Goal: Task Accomplishment & Management: Use online tool/utility

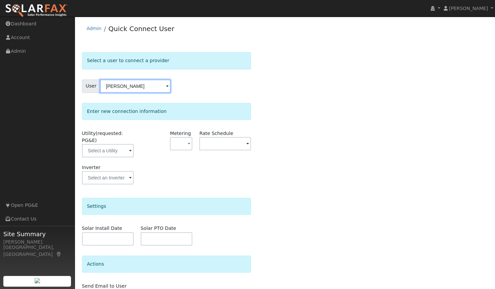
click at [138, 85] on input "[PERSON_NAME]" at bounding box center [135, 85] width 71 height 13
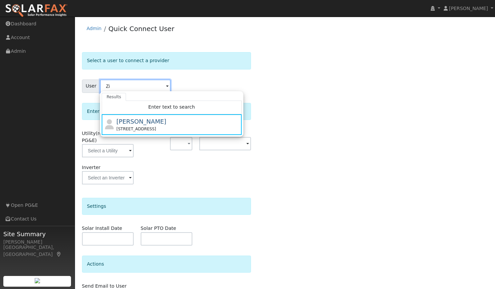
type input "Z"
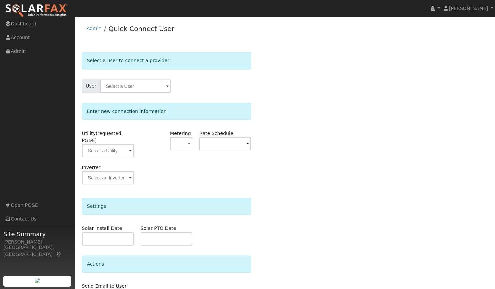
click at [40, 7] on img at bounding box center [36, 11] width 63 height 14
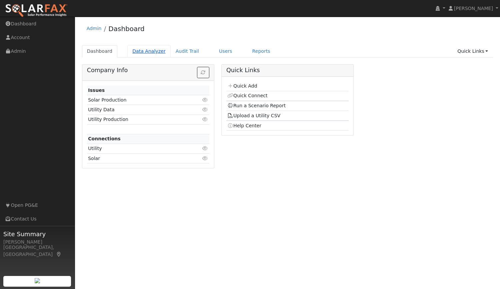
click at [144, 51] on link "Data Analyzer" at bounding box center [148, 51] width 43 height 12
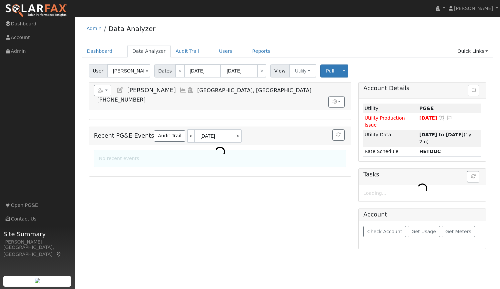
click at [123, 71] on input "[PERSON_NAME]" at bounding box center [128, 70] width 43 height 13
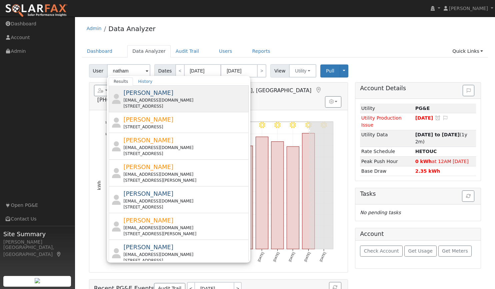
click at [141, 93] on span "Natham Chronister" at bounding box center [148, 92] width 50 height 7
type input "Natham Chronister"
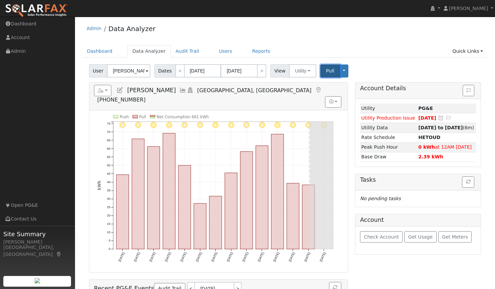
click at [326, 69] on span "Pull" at bounding box center [330, 70] width 8 height 5
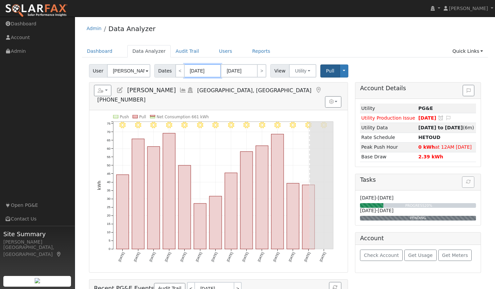
click at [190, 71] on input "07/31/2025" at bounding box center [202, 70] width 37 height 13
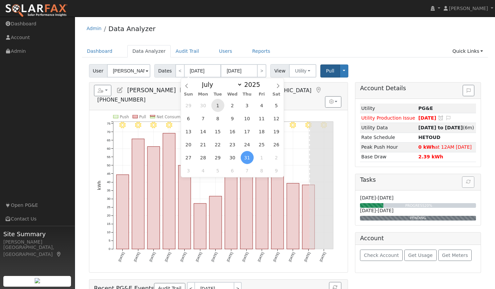
click at [219, 102] on span "1" at bounding box center [217, 105] width 13 height 13
type input "07/01/2025"
type input "07/31/2025"
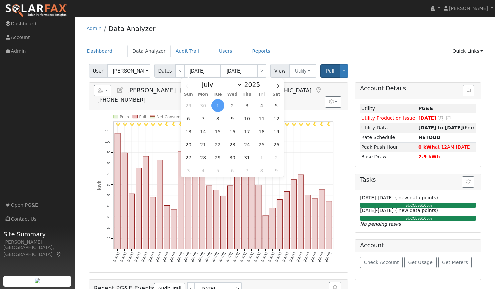
click at [238, 27] on div "Admin Data Analyzer" at bounding box center [285, 30] width 407 height 20
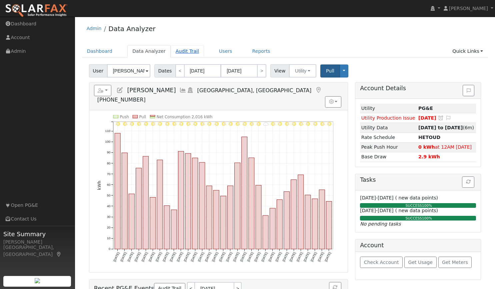
click at [183, 55] on link "Audit Trail" at bounding box center [187, 51] width 33 height 12
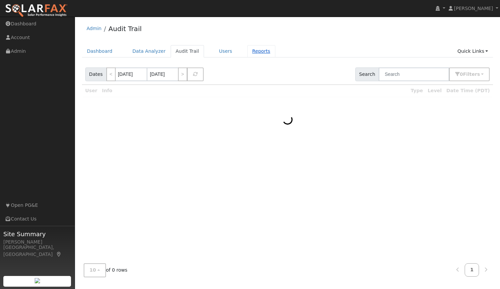
click at [247, 50] on link "Reports" at bounding box center [261, 51] width 28 height 12
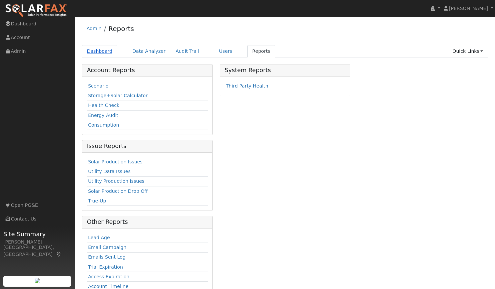
click at [94, 51] on link "Dashboard" at bounding box center [100, 51] width 36 height 12
